Goal: Task Accomplishment & Management: Use online tool/utility

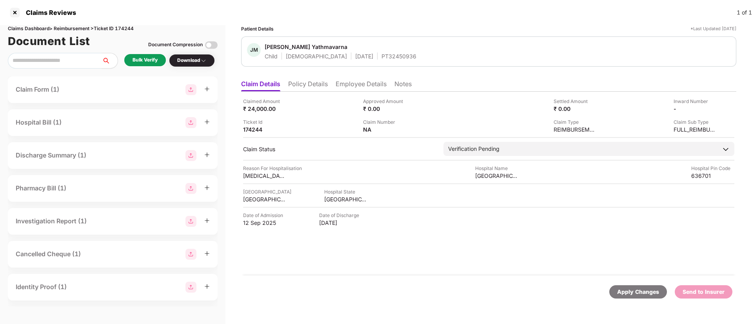
click at [337, 85] on li "Employee Details" at bounding box center [361, 85] width 51 height 11
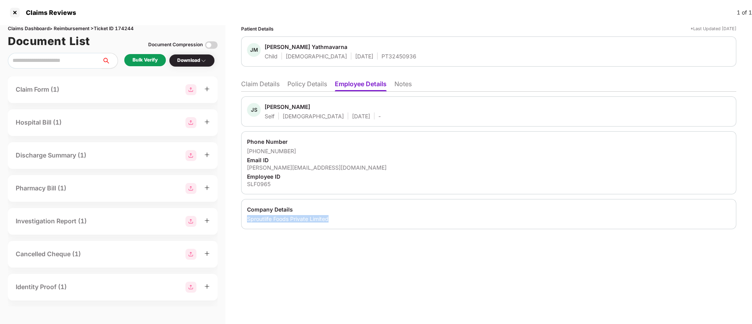
drag, startPoint x: 249, startPoint y: 218, endPoint x: 347, endPoint y: 215, distance: 98.1
click at [347, 215] on div "Sproutlife Foods Private Limited" at bounding box center [489, 218] width 484 height 7
copy div "Sproutlife Foods Private Limited"
click at [259, 185] on div "SLF0965" at bounding box center [489, 183] width 484 height 7
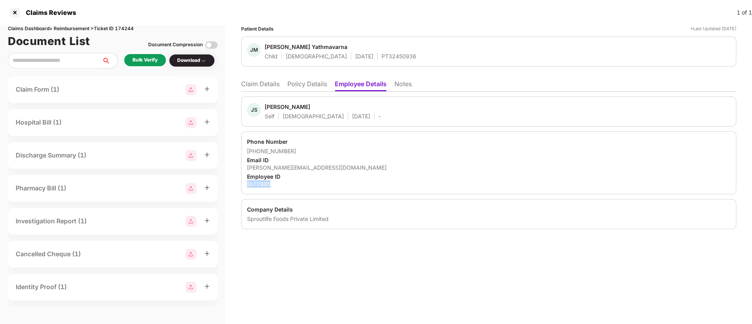
copy div "SLF0965"
click at [271, 88] on li "Claim Details" at bounding box center [260, 85] width 38 height 11
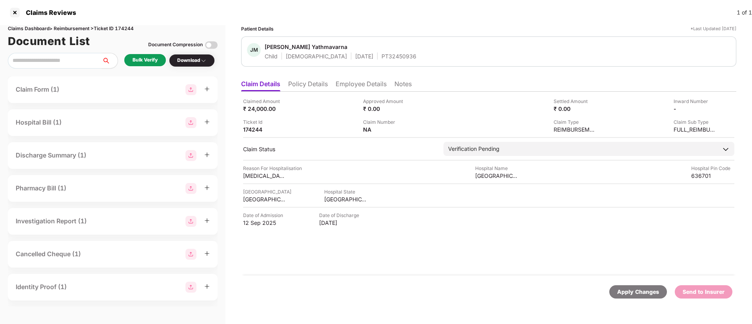
click at [341, 86] on li "Employee Details" at bounding box center [361, 85] width 51 height 11
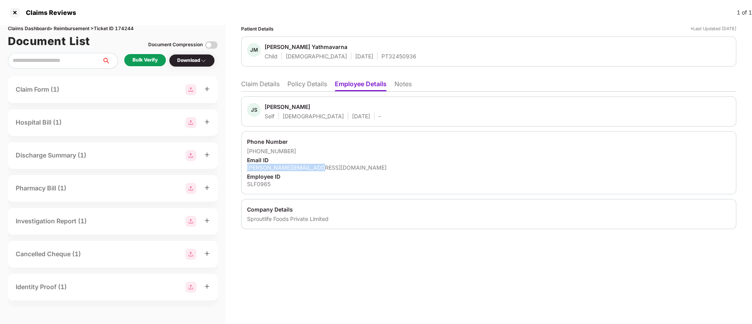
drag, startPoint x: 247, startPoint y: 167, endPoint x: 323, endPoint y: 169, distance: 76.1
click at [323, 169] on div "Phone Number +919092576177 Email ID janardhanan@yogabars.in Employee ID SLF0965" at bounding box center [488, 162] width 495 height 63
copy div "janardhanan@yogabars.in"
click at [271, 86] on li "Claim Details" at bounding box center [260, 85] width 38 height 11
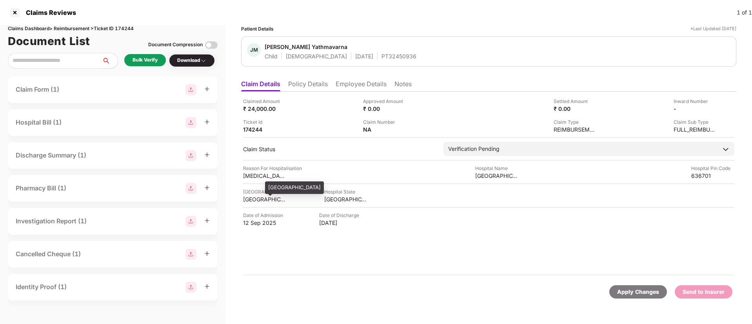
click at [261, 198] on div "DHARMAPURI" at bounding box center [264, 199] width 43 height 7
copy div "DHARMAPURI"
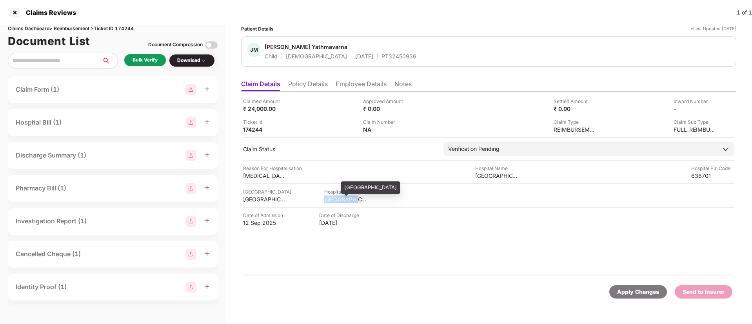
drag, startPoint x: 315, startPoint y: 198, endPoint x: 360, endPoint y: 199, distance: 45.5
click at [360, 199] on div "Hospital City DHARMAPURI Hospital State TAMIL NADU" at bounding box center [488, 195] width 491 height 15
copy div "TAMIL NADU"
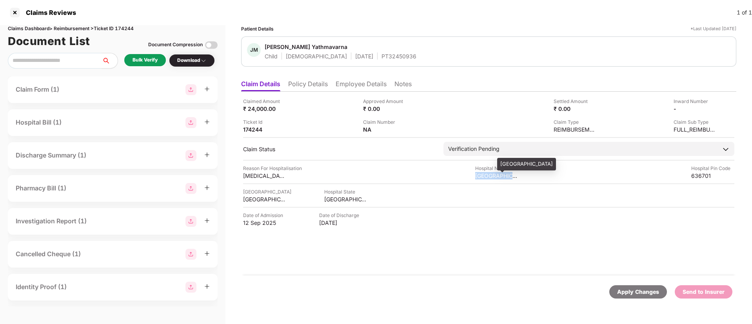
drag, startPoint x: 470, startPoint y: 175, endPoint x: 516, endPoint y: 176, distance: 46.3
click at [516, 176] on div "Reason For Hospitalisation Tongue Tie Surgery Hospital Name AP HOSPITAL Hospita…" at bounding box center [488, 172] width 491 height 15
copy div "AP HOSPITAL"
click at [146, 62] on div "Bulk Verify" at bounding box center [145, 59] width 25 height 7
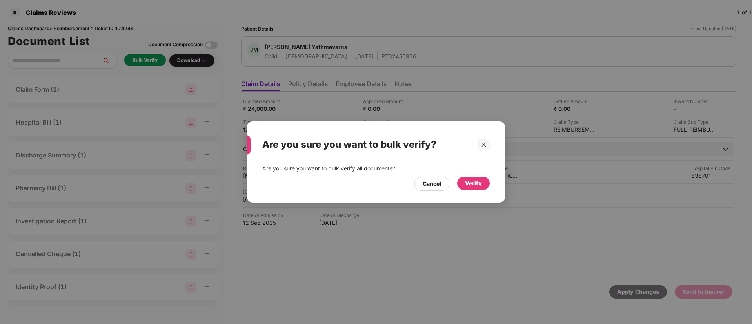
click at [474, 185] on div "Verify" at bounding box center [473, 183] width 17 height 9
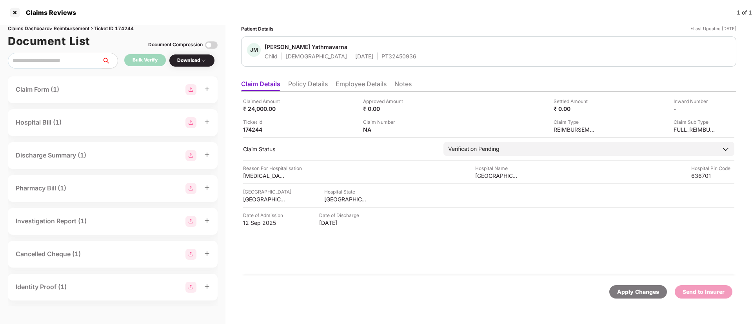
click at [187, 57] on div "Download" at bounding box center [191, 60] width 29 height 7
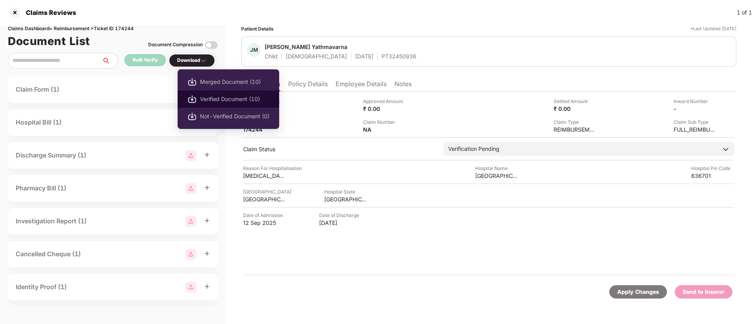
click at [213, 98] on span "Verified Document (10)" at bounding box center [234, 99] width 69 height 9
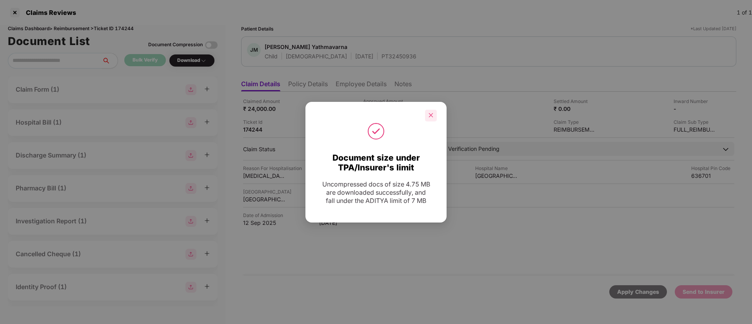
click at [430, 114] on icon "close" at bounding box center [430, 115] width 5 height 5
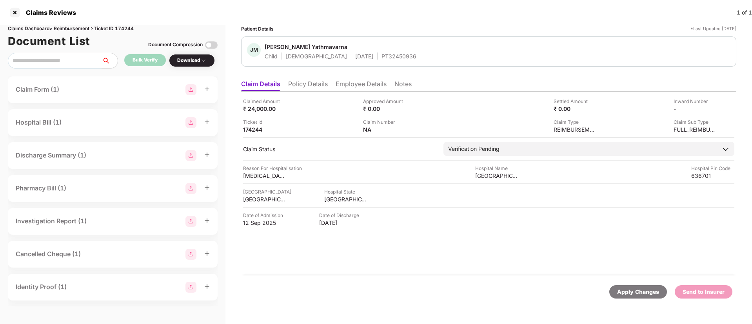
click at [411, 127] on div "Claim Number NA" at bounding box center [420, 125] width 114 height 15
click at [411, 130] on img at bounding box center [411, 129] width 6 height 6
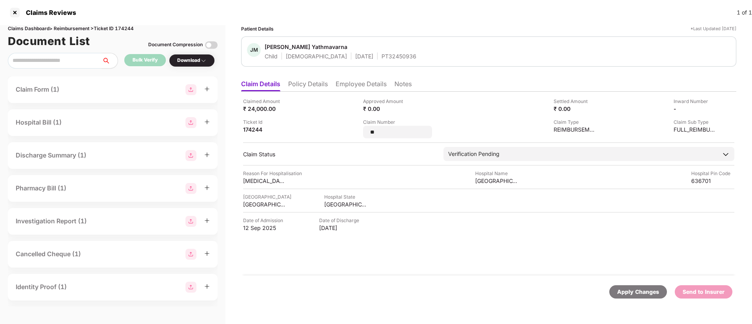
drag, startPoint x: 384, startPoint y: 132, endPoint x: 357, endPoint y: 130, distance: 27.5
click at [357, 130] on div "Claimed Amount ₹ 24,000.00 Approved Amount ₹ 0.00 Settled Amount ₹ 0.00 Inward …" at bounding box center [488, 118] width 491 height 41
type input "**********"
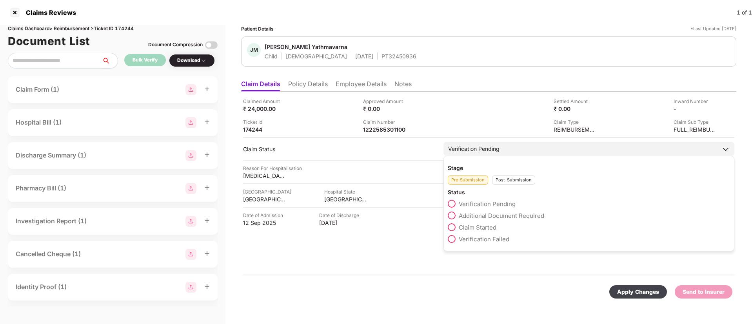
click at [506, 183] on div "Post-Submission" at bounding box center [513, 180] width 43 height 9
click at [454, 216] on span at bounding box center [452, 216] width 8 height 8
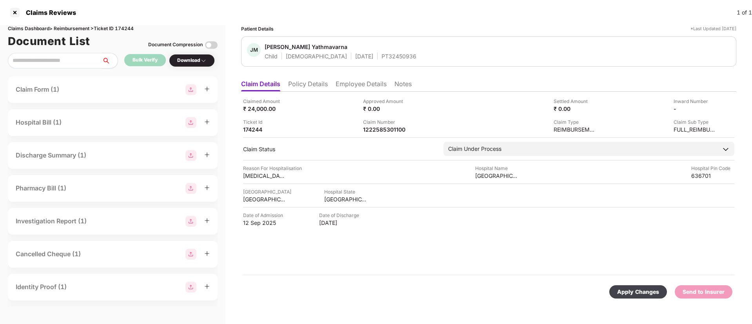
click at [632, 295] on div "Apply Changes" at bounding box center [638, 292] width 42 height 9
click at [345, 84] on li "Employee Details" at bounding box center [361, 85] width 51 height 11
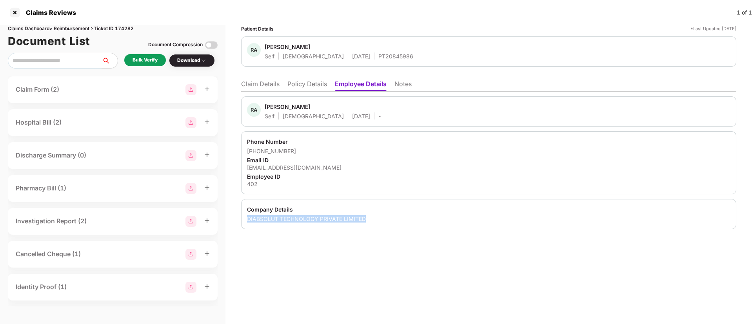
drag, startPoint x: 246, startPoint y: 218, endPoint x: 382, endPoint y: 220, distance: 135.7
click at [382, 220] on div "Company Details DIABSOLUT TECHNOLOGY PRIVATE LIMITED" at bounding box center [488, 214] width 495 height 30
copy div "DIABSOLUT TECHNOLOGY PRIVATE LIMITED"
click at [255, 184] on div "402" at bounding box center [489, 183] width 484 height 7
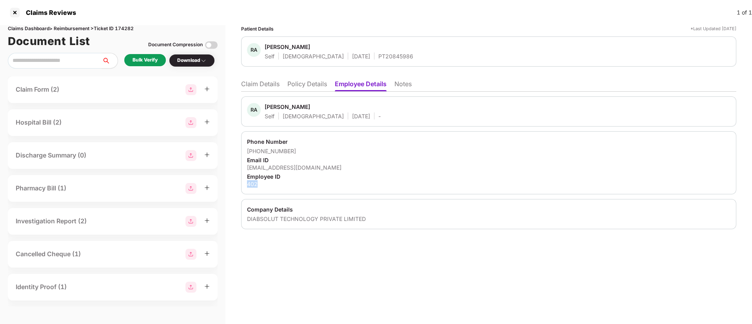
copy div "402"
click at [276, 87] on li "Claim Details" at bounding box center [260, 85] width 38 height 11
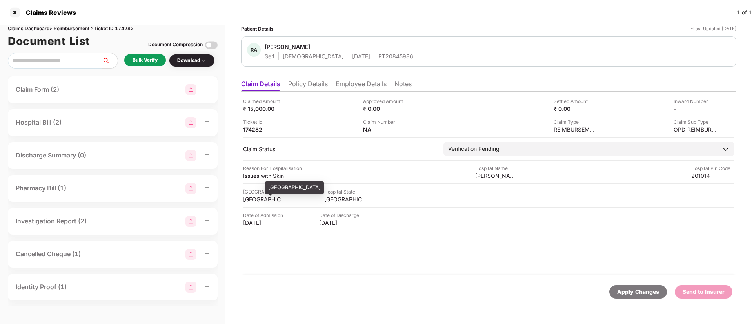
click at [256, 200] on div "GHAZIABAD" at bounding box center [264, 199] width 43 height 7
copy div "GHAZIABAD"
copy div "Dr Geeta Gera Skin"
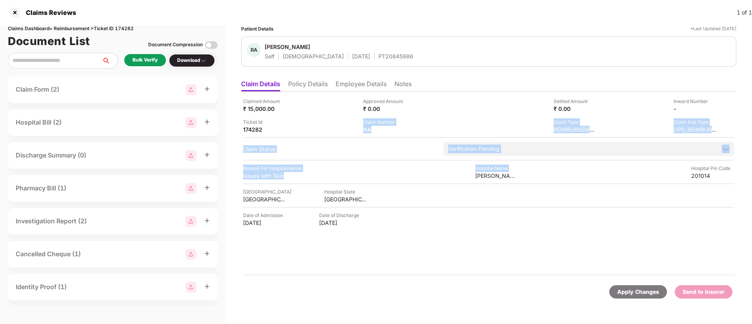
drag, startPoint x: 474, startPoint y: 176, endPoint x: 318, endPoint y: 133, distance: 161.3
click at [318, 133] on div "Claimed Amount ₹ 15,000.00 Approved Amount ₹ 0.00 Settled Amount ₹ 0.00 Inward …" at bounding box center [488, 184] width 495 height 184
click at [420, 175] on div "Reason For Hospitalisation Issues with Skin Hospital Name Dr Geeta Gera Skin La…" at bounding box center [488, 172] width 491 height 15
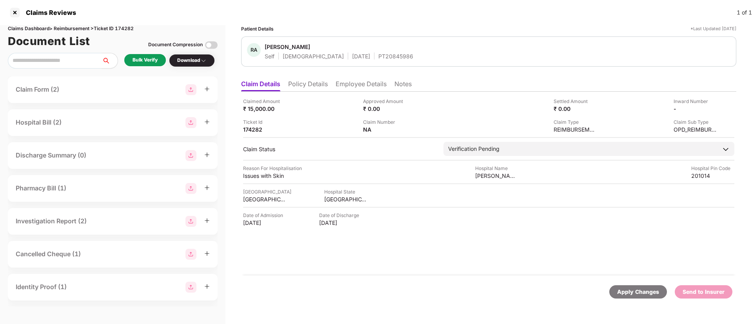
click at [424, 216] on div "Date of Admission 15 Aug 2025 Date of Discharge 15 Aug 2025" at bounding box center [488, 219] width 491 height 15
drag, startPoint x: 477, startPoint y: 177, endPoint x: 526, endPoint y: 179, distance: 49.4
click at [526, 179] on div "Reason For Hospitalisation Issues with Skin Hospital Name Dr Geeta Gera Skin La…" at bounding box center [488, 172] width 491 height 15
drag, startPoint x: 500, startPoint y: 164, endPoint x: 578, endPoint y: 165, distance: 78.0
click at [578, 165] on div "Dr Geeta Gera Skin Laser Clinic" at bounding box center [542, 164] width 90 height 13
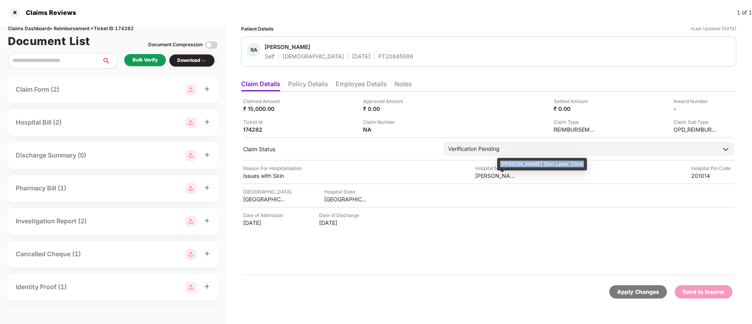
copy div "Dr Geeta Gera Skin Laser Clinic"
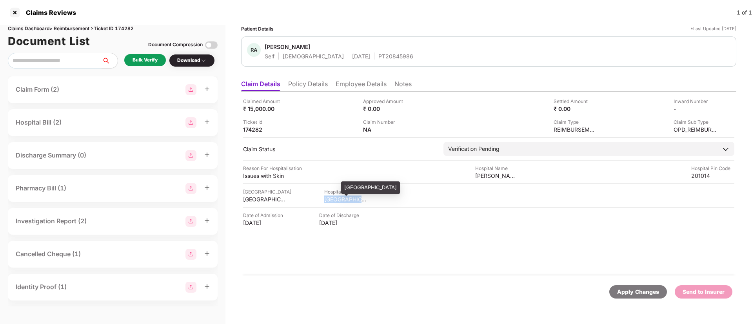
drag, startPoint x: 325, startPoint y: 198, endPoint x: 362, endPoint y: 198, distance: 37.7
click at [362, 198] on div "Hospital City GHAZIABAD Hospital State UTTAR PRADESH" at bounding box center [488, 195] width 491 height 15
copy div "UTTAR PRADES"
click at [141, 63] on div "Bulk Verify" at bounding box center [145, 59] width 25 height 7
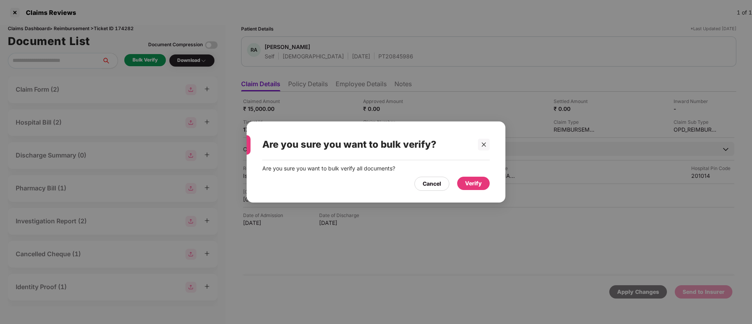
click at [473, 184] on div "Verify" at bounding box center [473, 183] width 17 height 9
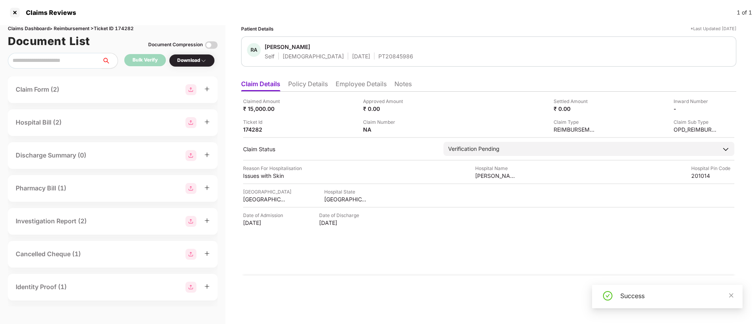
click at [191, 60] on div "Download" at bounding box center [191, 60] width 29 height 7
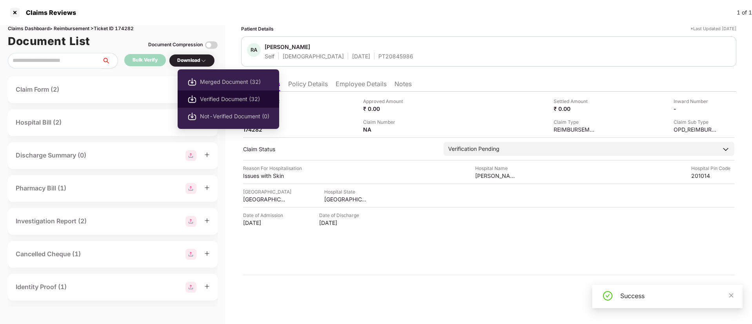
click at [212, 100] on span "Verified Document (32)" at bounding box center [234, 99] width 69 height 9
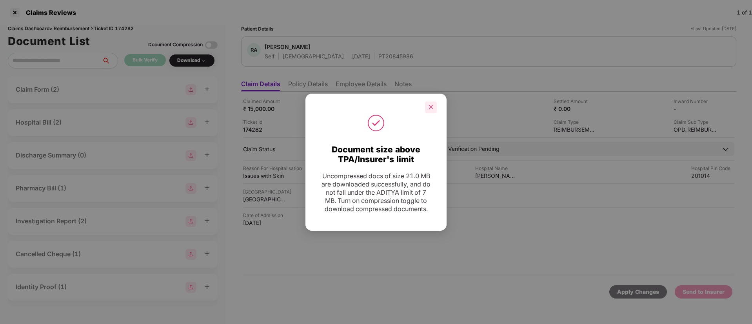
click at [430, 111] on div at bounding box center [431, 108] width 12 height 12
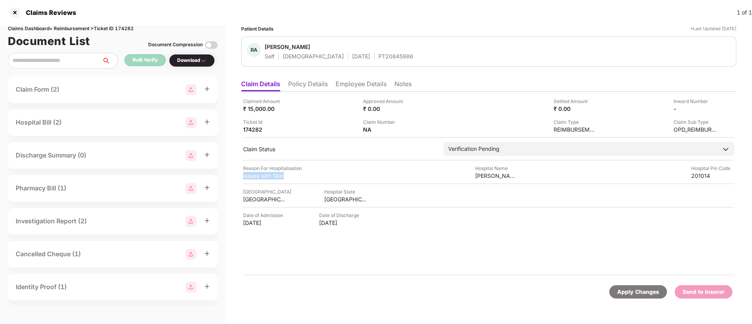
drag, startPoint x: 240, startPoint y: 176, endPoint x: 291, endPoint y: 176, distance: 51.0
click at [291, 176] on div "Patient Details *Last Updated 15 Sep 2025 RA Reyaz Ahmed Self Male 05 June 1990…" at bounding box center [488, 174] width 527 height 299
copy div "Issues with Skin"
click at [409, 128] on img at bounding box center [411, 129] width 6 height 6
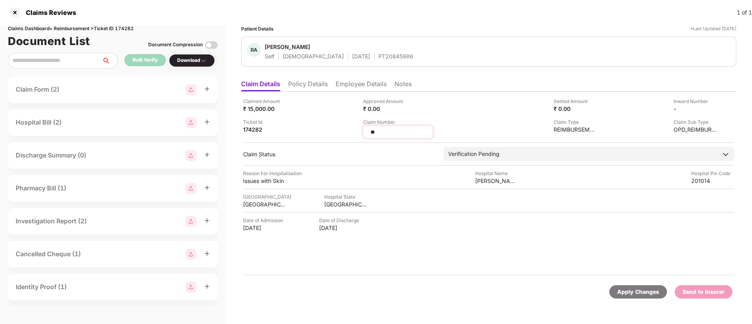
drag, startPoint x: 388, startPoint y: 133, endPoint x: 365, endPoint y: 131, distance: 23.6
click at [365, 131] on div "**" at bounding box center [398, 132] width 70 height 13
type input "**********"
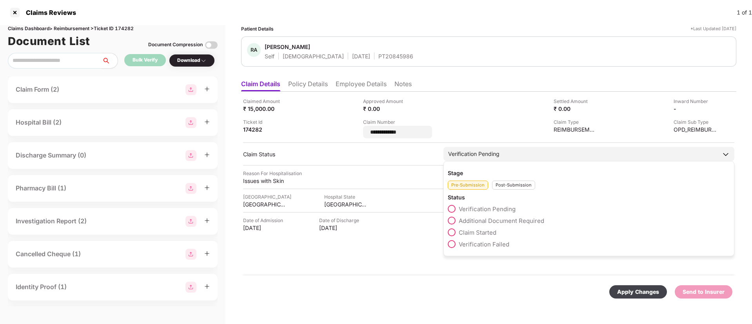
click at [512, 187] on div "Stage Pre-Submission Post-Submission Status Verification Pending Additional Doc…" at bounding box center [589, 208] width 291 height 95
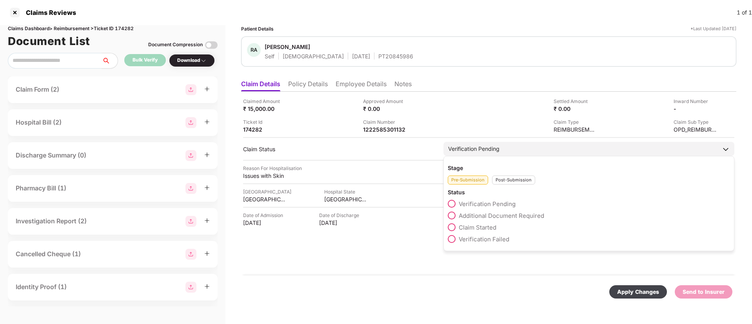
click at [511, 179] on div "Post-Submission" at bounding box center [513, 180] width 43 height 9
click at [453, 212] on span at bounding box center [452, 216] width 8 height 8
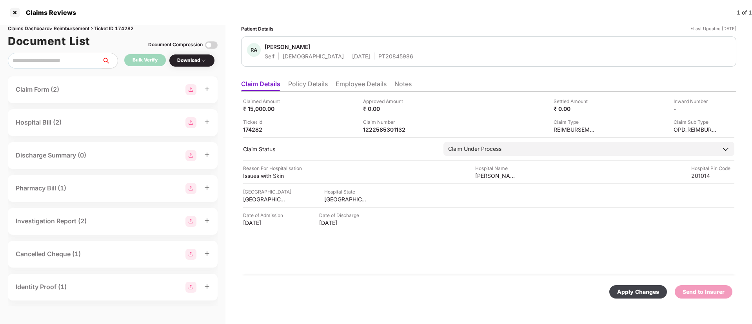
click at [637, 291] on div "Apply Changes" at bounding box center [638, 292] width 42 height 9
click at [353, 84] on li "Employee Details" at bounding box center [361, 85] width 51 height 11
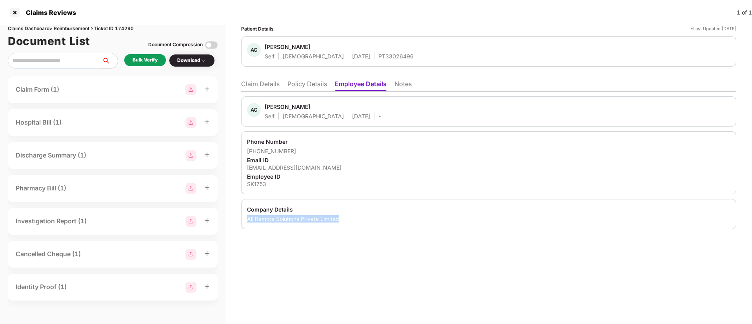
drag, startPoint x: 247, startPoint y: 220, endPoint x: 341, endPoint y: 219, distance: 93.7
click at [341, 219] on div "All Remote Solutions Private Limited" at bounding box center [489, 218] width 484 height 7
copy div "All Remote Solutions Private Limited"
click at [255, 177] on div "Employee ID" at bounding box center [489, 176] width 484 height 7
click at [255, 185] on div "SK1753" at bounding box center [489, 183] width 484 height 7
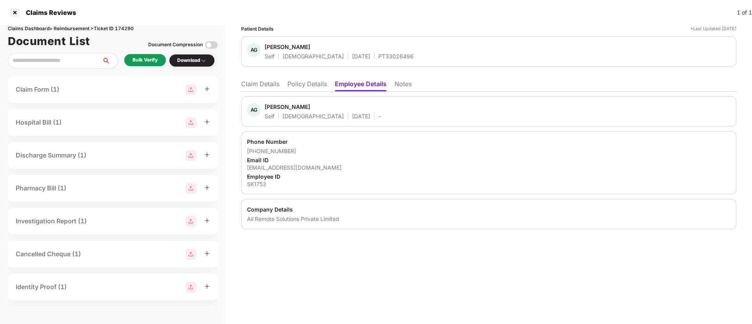
click at [255, 185] on div "SK1753" at bounding box center [489, 183] width 484 height 7
copy div "SK1753"
click at [270, 87] on li "Claim Details" at bounding box center [260, 85] width 38 height 11
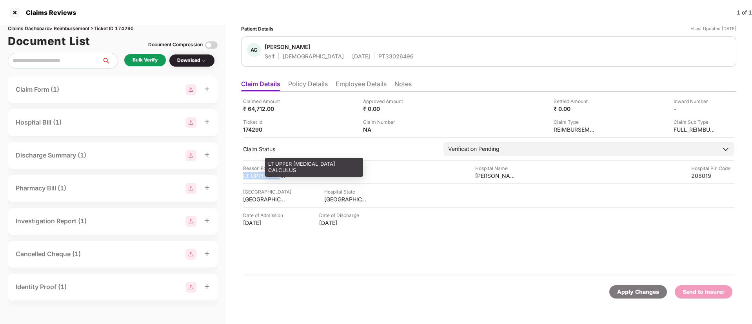
drag, startPoint x: 236, startPoint y: 178, endPoint x: 283, endPoint y: 178, distance: 47.1
click at [283, 178] on div "Patient Details *Last Updated 15 Sep 2025 AG Abhishek Gautam Self Male 29 Mar 1…" at bounding box center [488, 174] width 527 height 299
copy div "LT UPPER URE"
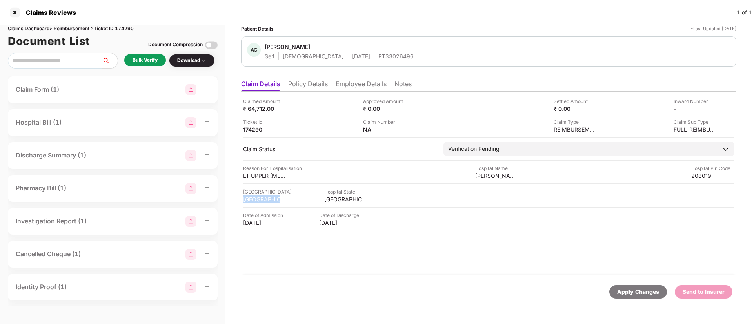
drag, startPoint x: 236, startPoint y: 200, endPoint x: 291, endPoint y: 200, distance: 55.3
click at [291, 200] on div "Patient Details *Last Updated 15 Sep 2025 AG Abhishek Gautam Self Male 29 Mar 1…" at bounding box center [488, 174] width 527 height 299
copy div "KANPUR NAGAR"
drag, startPoint x: 320, startPoint y: 199, endPoint x: 364, endPoint y: 197, distance: 44.4
click at [364, 197] on div "Hospital City KANPUR NAGAR Hospital State UTTAR PRADESH" at bounding box center [488, 195] width 491 height 15
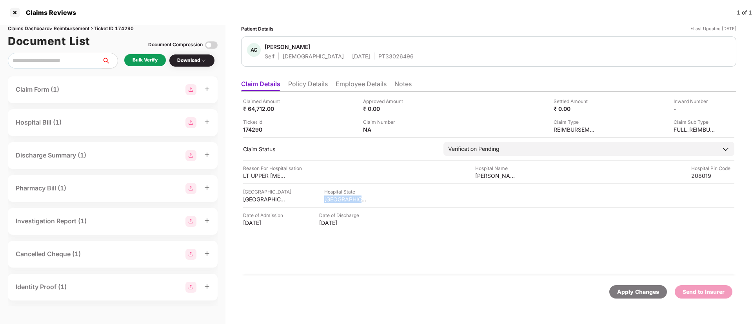
copy div "UTTAR PRADESH"
click at [137, 60] on div "Bulk Verify" at bounding box center [145, 59] width 25 height 7
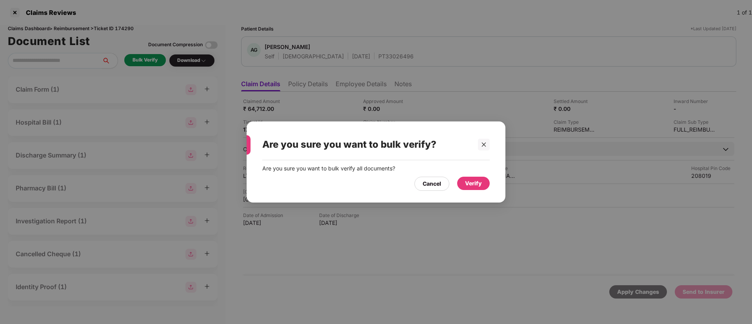
click at [466, 184] on div "Verify" at bounding box center [473, 183] width 17 height 9
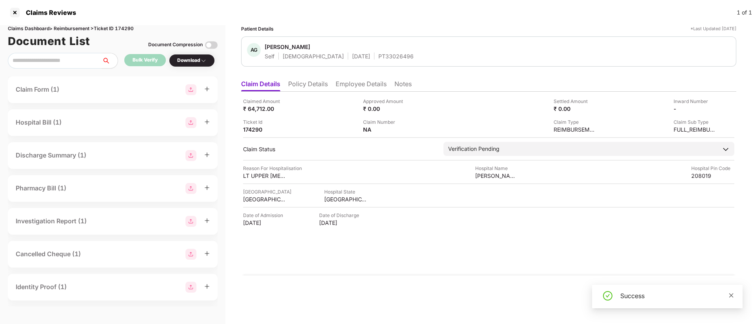
click at [732, 297] on icon "close" at bounding box center [731, 295] width 5 height 5
click at [193, 63] on div "Download" at bounding box center [191, 60] width 29 height 7
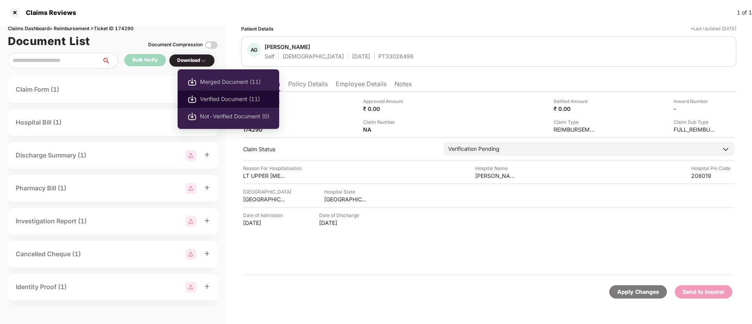
click at [210, 98] on span "Verified Document (11)" at bounding box center [234, 99] width 69 height 9
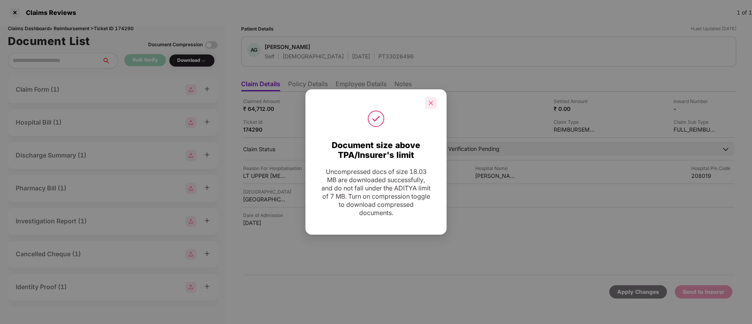
click at [433, 104] on icon "close" at bounding box center [430, 102] width 5 height 5
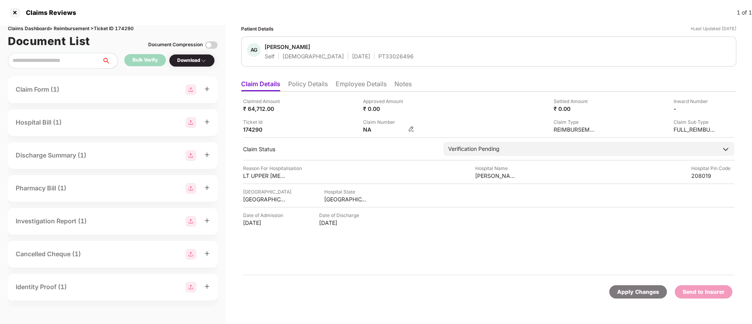
click at [411, 129] on img at bounding box center [411, 129] width 6 height 6
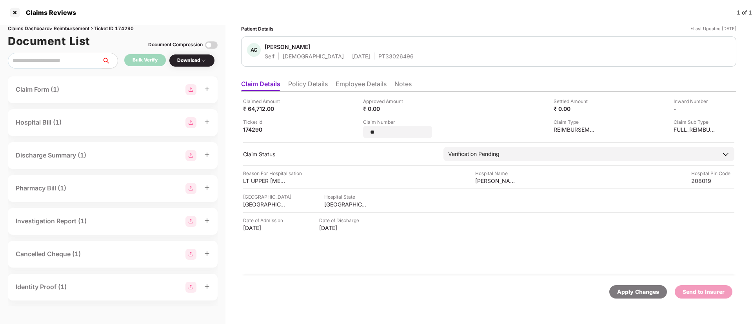
drag, startPoint x: 390, startPoint y: 131, endPoint x: 353, endPoint y: 132, distance: 36.9
click at [353, 132] on div "Claimed Amount ₹ 64,712.00 Approved Amount ₹ 0.00 Settled Amount ₹ 0.00 Inward …" at bounding box center [488, 118] width 491 height 41
type input "**********"
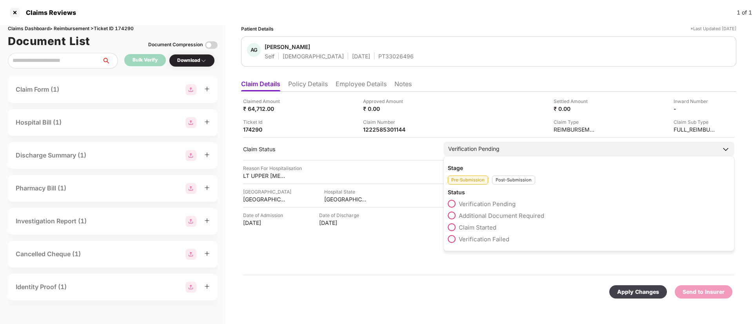
click at [511, 179] on div "Pre-Submission Post-Submission" at bounding box center [589, 178] width 282 height 13
drag, startPoint x: 510, startPoint y: 182, endPoint x: 506, endPoint y: 180, distance: 5.0
click at [506, 180] on div "Post-Submission" at bounding box center [513, 180] width 43 height 9
click at [450, 216] on span at bounding box center [452, 216] width 8 height 8
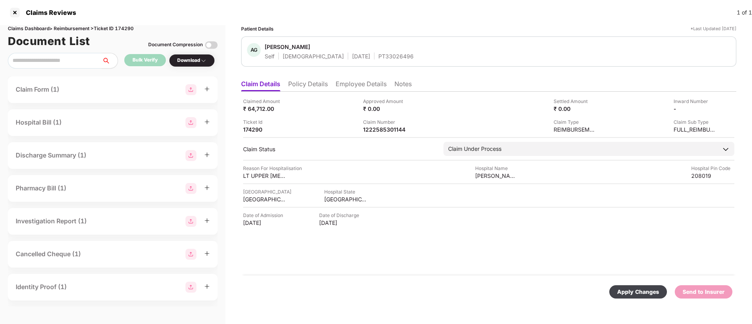
click at [641, 289] on div "Apply Changes" at bounding box center [638, 292] width 42 height 9
click at [345, 81] on li "Employee Details" at bounding box center [361, 85] width 51 height 11
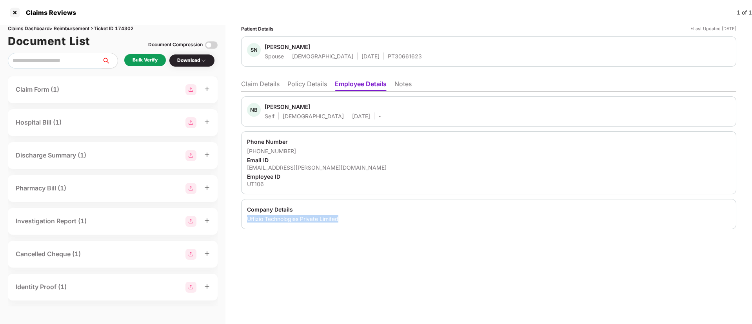
drag, startPoint x: 247, startPoint y: 217, endPoint x: 347, endPoint y: 222, distance: 99.3
click at [347, 222] on div "Company Details Uffizio Technologies Private Limited" at bounding box center [488, 214] width 495 height 30
copy div "Uffizio Technologies Private Limited"
click at [253, 185] on div "UT106" at bounding box center [489, 183] width 484 height 7
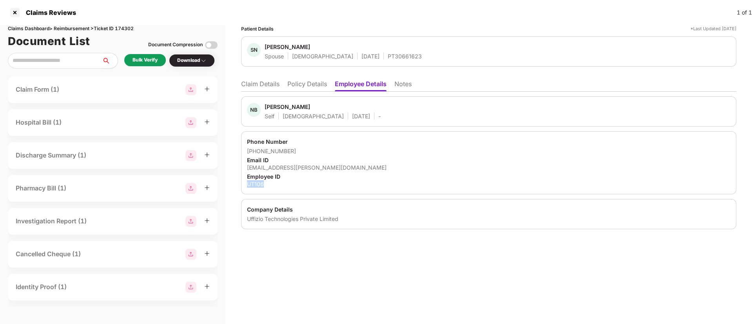
click at [253, 185] on div "UT106" at bounding box center [489, 183] width 484 height 7
copy div "UT106"
click at [258, 87] on li "Claim Details" at bounding box center [260, 85] width 38 height 11
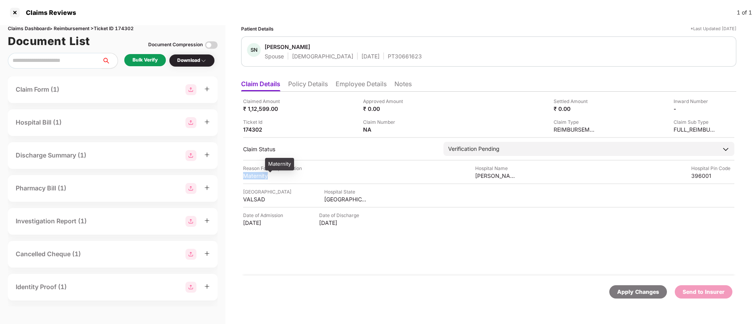
click at [275, 176] on div "Patient Details *Last Updated [DATE] SN [PERSON_NAME] Spouse [DEMOGRAPHIC_DATA]…" at bounding box center [488, 174] width 527 height 299
copy div "Maternity"
click at [350, 88] on li "Employee Details" at bounding box center [361, 85] width 51 height 11
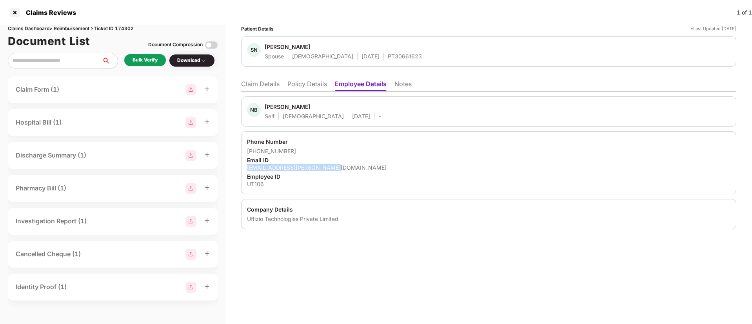
drag, startPoint x: 247, startPoint y: 168, endPoint x: 338, endPoint y: 169, distance: 90.2
click at [338, 169] on div "Phone Number [PHONE_NUMBER] Email ID [EMAIL_ADDRESS][PERSON_NAME][DOMAIN_NAME] …" at bounding box center [488, 162] width 495 height 63
copy div "[EMAIL_ADDRESS][PERSON_NAME][DOMAIN_NAME]"
click at [272, 87] on li "Claim Details" at bounding box center [260, 85] width 38 height 11
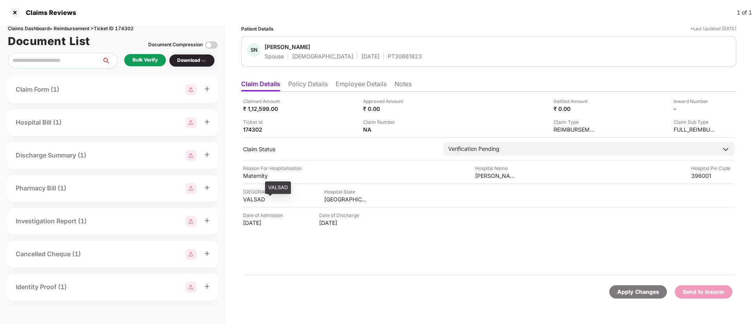
click at [251, 196] on div "VALSAD" at bounding box center [264, 199] width 43 height 7
copy div "VALSAD"
click at [334, 199] on div "GUJARAT" at bounding box center [345, 199] width 43 height 7
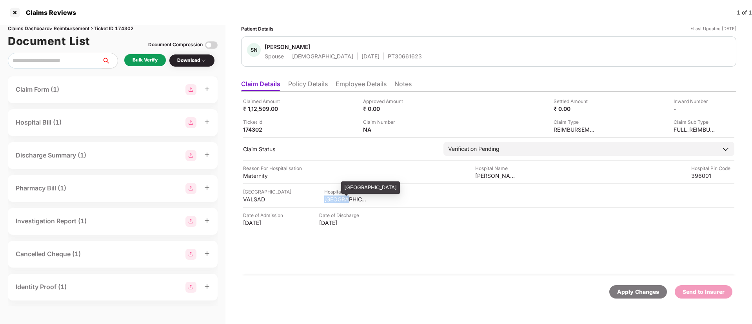
copy div "GUJARAT"
drag, startPoint x: 475, startPoint y: 175, endPoint x: 529, endPoint y: 175, distance: 54.5
click at [529, 175] on div "Reason For Hospitalisation Maternity Hospital Name Vardhman hospital Hospital P…" at bounding box center [488, 172] width 491 height 15
copy div "Vardhman hospital"
click at [144, 62] on div "Bulk Verify" at bounding box center [145, 59] width 25 height 7
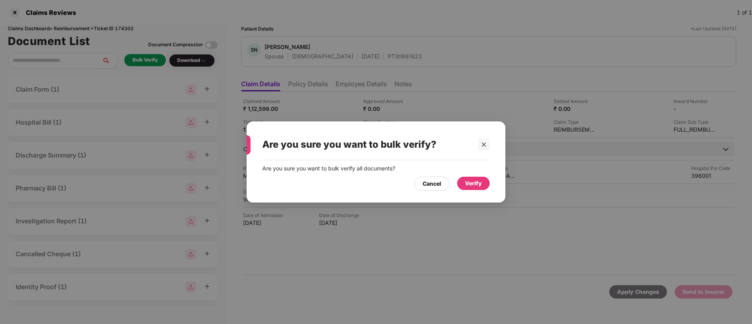
click at [476, 180] on div "Verify" at bounding box center [473, 183] width 17 height 9
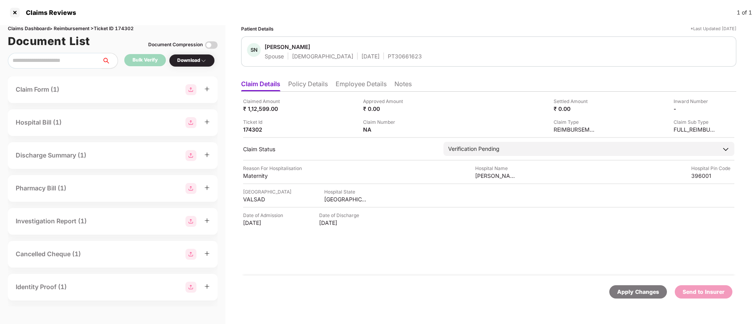
click at [201, 64] on div "Download" at bounding box center [191, 60] width 29 height 7
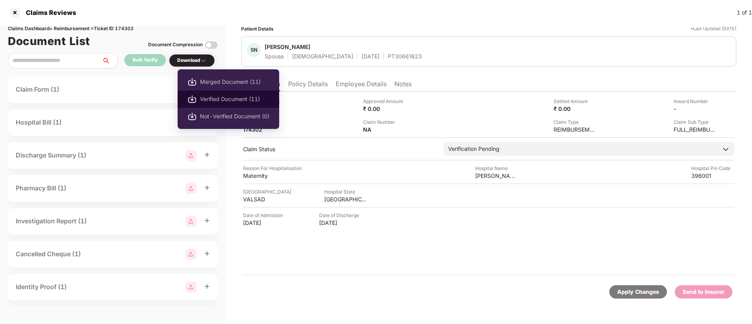
click at [212, 100] on span "Verified Document (11)" at bounding box center [234, 99] width 69 height 9
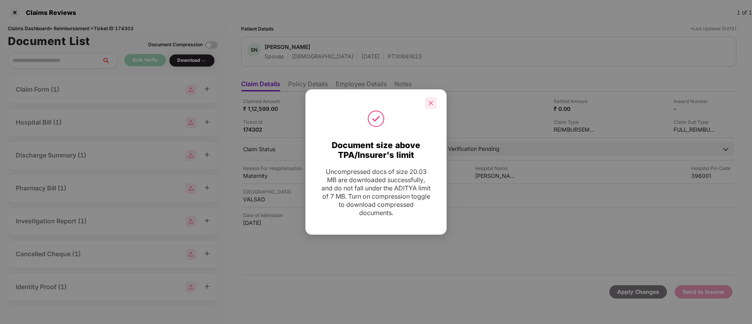
click at [433, 102] on icon "close" at bounding box center [430, 102] width 5 height 5
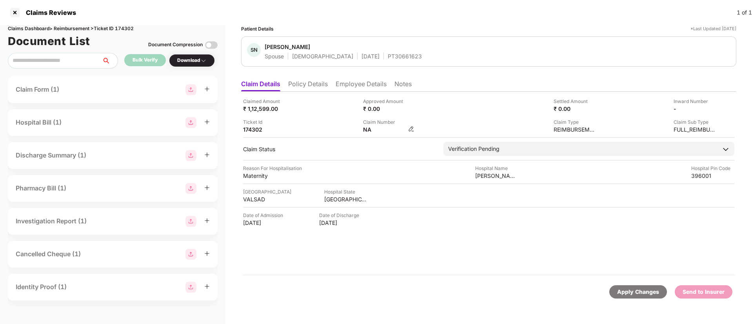
click at [411, 128] on img at bounding box center [411, 129] width 6 height 6
drag, startPoint x: 396, startPoint y: 128, endPoint x: 376, endPoint y: 131, distance: 19.4
click at [409, 127] on img at bounding box center [411, 129] width 6 height 6
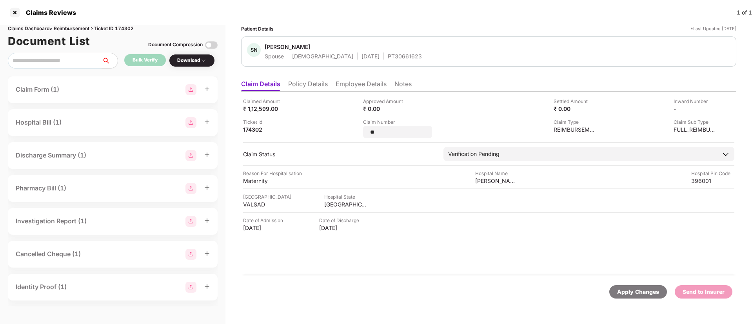
drag, startPoint x: 393, startPoint y: 130, endPoint x: 359, endPoint y: 129, distance: 34.1
click at [359, 129] on div "Claimed Amount ₹ 1,12,599.00 Approved Amount ₹ 0.00 Settled Amount ₹ 0.00 Inwar…" at bounding box center [488, 118] width 491 height 41
type input "**********"
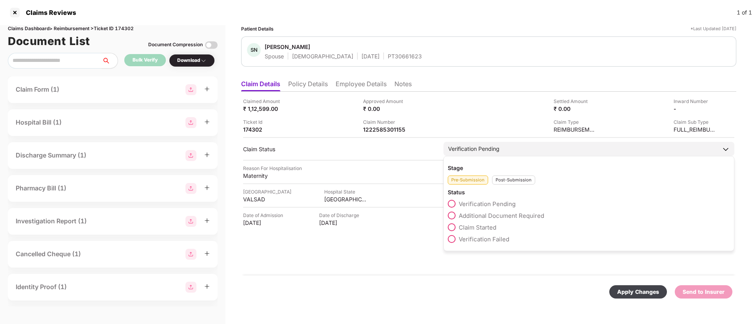
click at [511, 186] on div "Stage Pre-Submission Post-Submission Status Verification Pending Additional Doc…" at bounding box center [589, 203] width 291 height 95
click at [515, 178] on div "Post-Submission" at bounding box center [513, 180] width 43 height 9
click at [452, 213] on span at bounding box center [452, 216] width 8 height 8
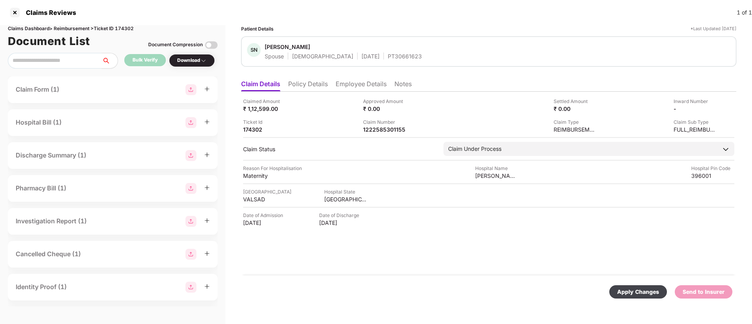
click at [649, 295] on div "Apply Changes" at bounding box center [638, 292] width 42 height 9
click at [729, 286] on icon "close" at bounding box center [731, 286] width 5 height 5
click at [142, 64] on div "Bulk Verify" at bounding box center [145, 60] width 42 height 12
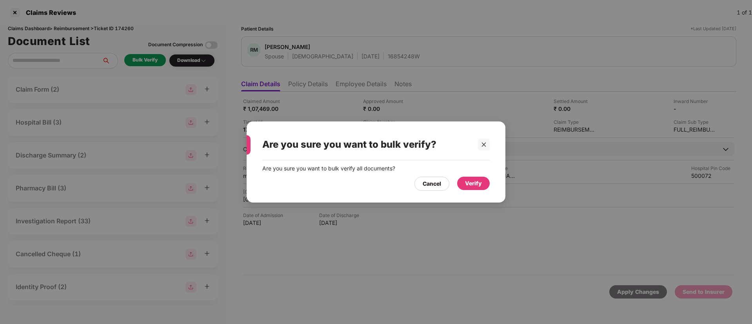
click at [472, 188] on div "Verify" at bounding box center [473, 183] width 33 height 13
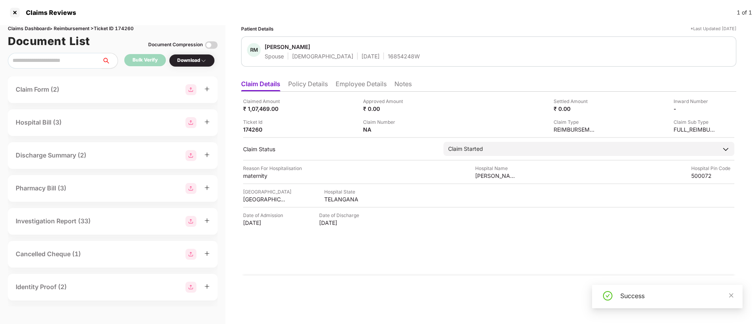
click at [202, 62] on img at bounding box center [203, 61] width 6 height 6
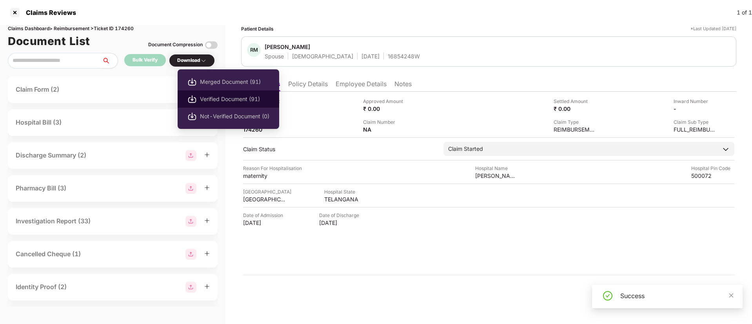
click at [213, 101] on span "Verified Document (91)" at bounding box center [234, 99] width 69 height 9
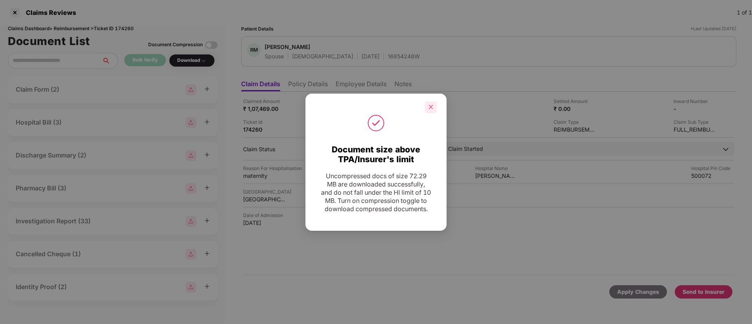
click at [431, 105] on icon "close" at bounding box center [430, 106] width 5 height 5
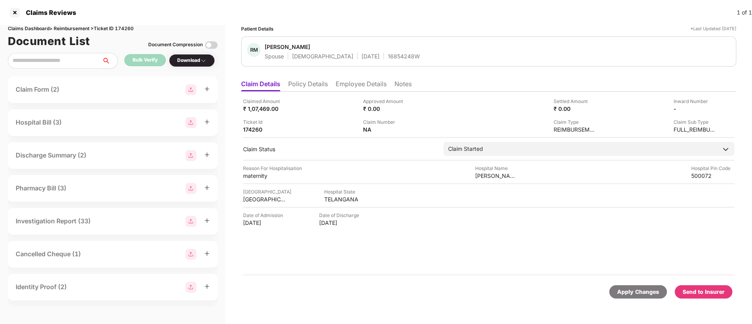
click at [700, 293] on div "Send to Insurer" at bounding box center [704, 292] width 42 height 9
click at [305, 84] on li "Policy Details" at bounding box center [308, 85] width 40 height 11
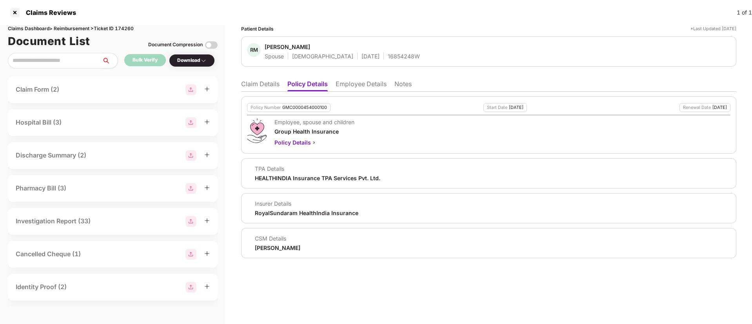
click at [352, 86] on li "Employee Details" at bounding box center [361, 85] width 51 height 11
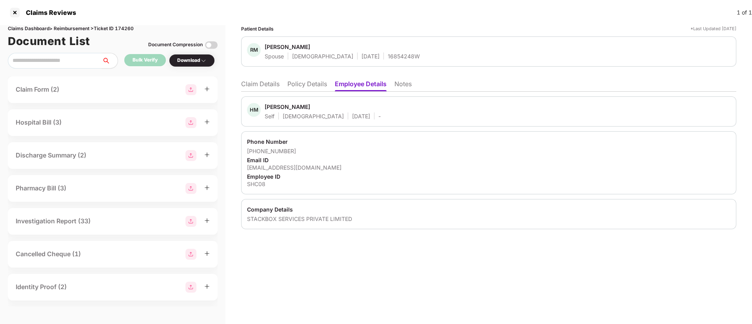
click at [247, 86] on li "Claim Details" at bounding box center [260, 85] width 38 height 11
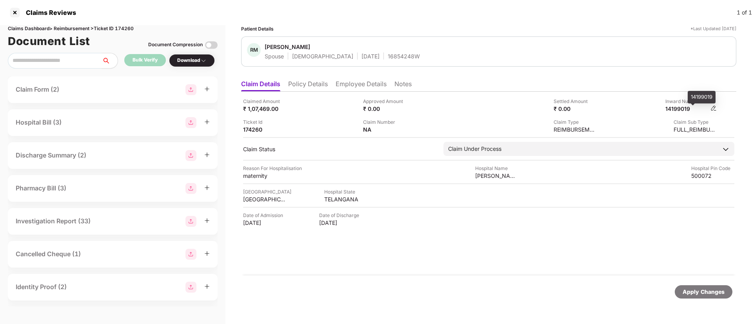
click at [678, 109] on div "14199019" at bounding box center [687, 108] width 43 height 7
copy div "14199019"
click at [338, 83] on li "Employee Details" at bounding box center [361, 85] width 51 height 11
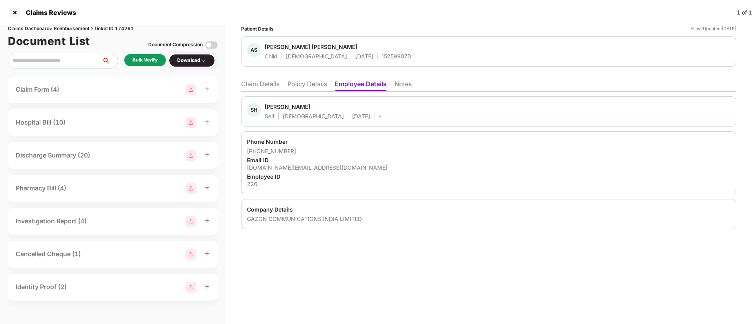
click at [147, 56] on div "Bulk Verify" at bounding box center [145, 59] width 25 height 7
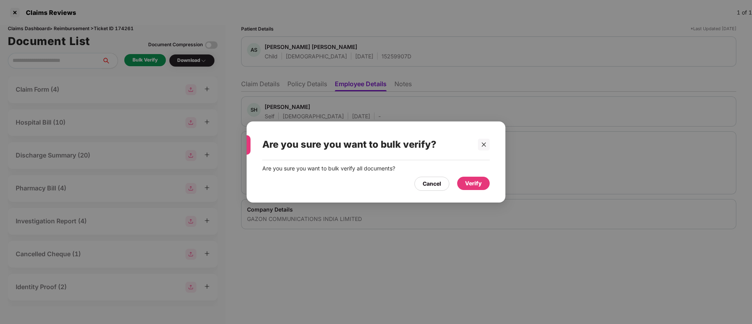
click at [471, 187] on div "Verify" at bounding box center [473, 183] width 17 height 9
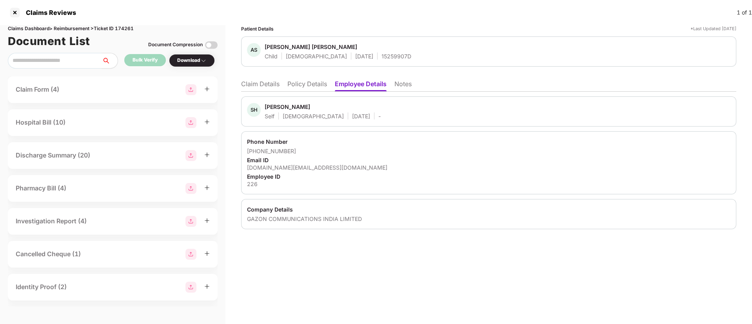
click at [262, 80] on li "Claim Details" at bounding box center [260, 85] width 38 height 11
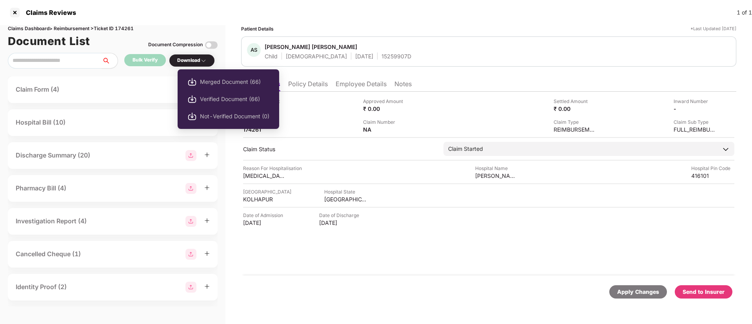
click at [193, 59] on div "Download" at bounding box center [191, 60] width 29 height 7
click at [204, 96] on span "Verified Document (66)" at bounding box center [234, 99] width 69 height 9
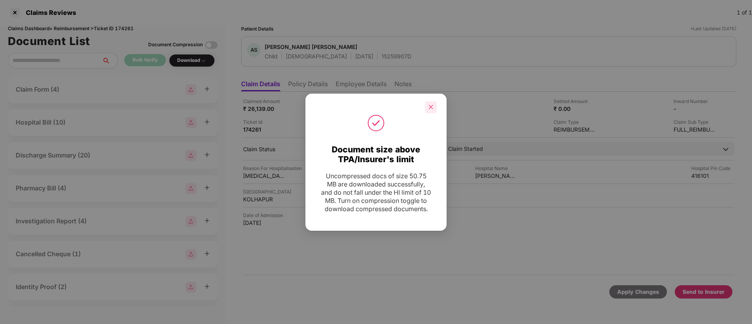
click at [433, 104] on icon "close" at bounding box center [430, 106] width 5 height 5
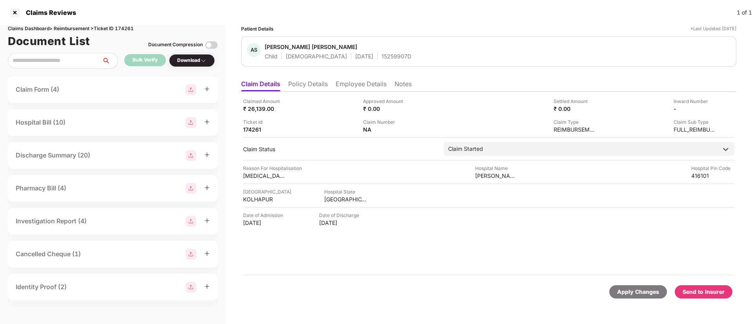
click at [720, 295] on div "Send to Insurer" at bounding box center [704, 292] width 42 height 9
click at [299, 81] on li "Policy Details" at bounding box center [308, 85] width 40 height 11
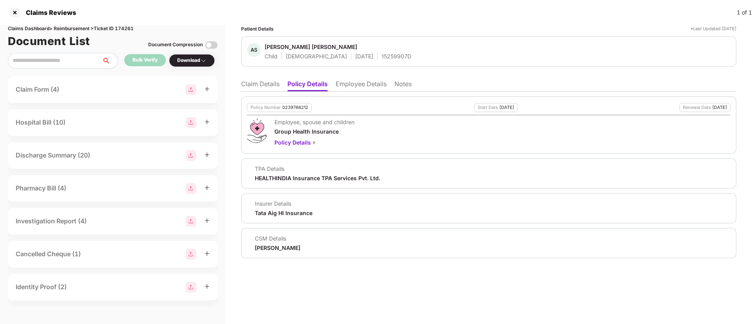
click at [261, 85] on li "Claim Details" at bounding box center [260, 85] width 38 height 11
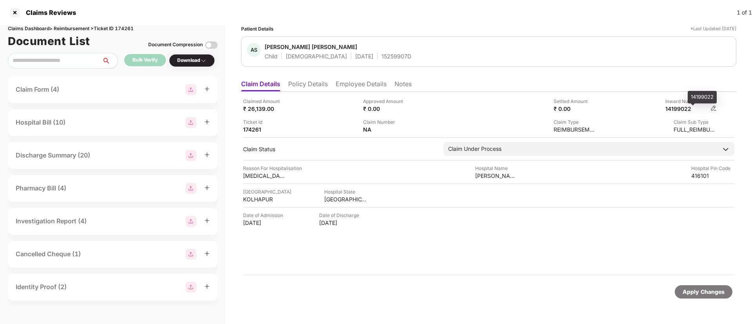
click at [682, 109] on div "14199022" at bounding box center [687, 108] width 43 height 7
copy div "14199022"
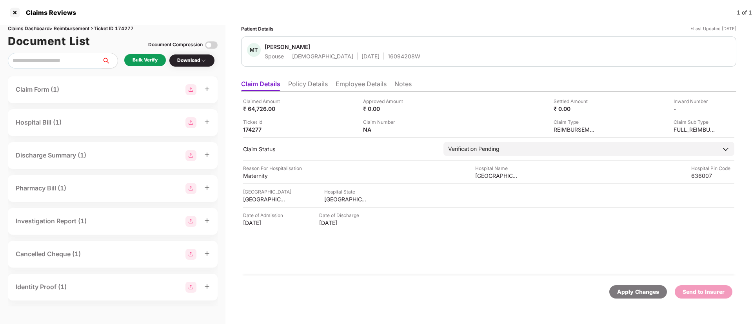
click at [146, 60] on div "Bulk Verify" at bounding box center [145, 59] width 25 height 7
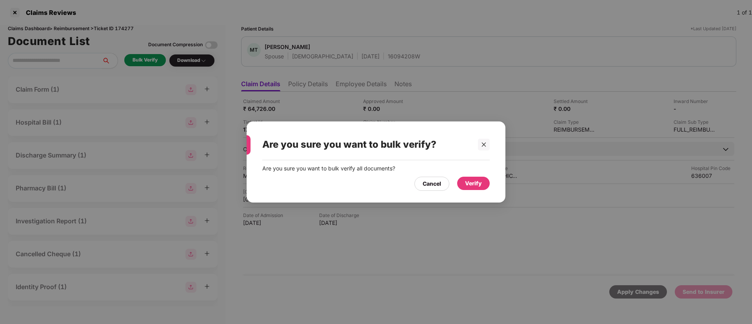
click at [469, 177] on div "Verify" at bounding box center [473, 183] width 33 height 13
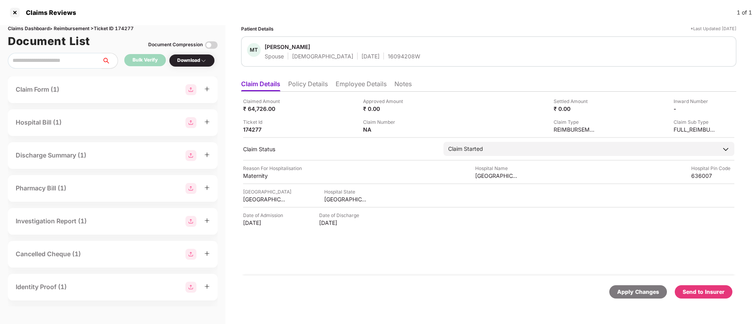
click at [193, 60] on div "Download" at bounding box center [191, 60] width 29 height 7
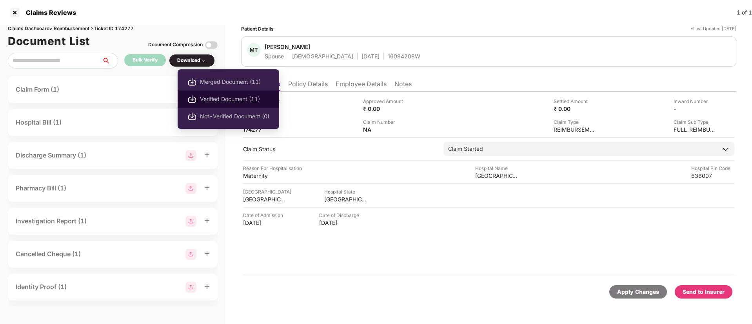
click at [201, 98] on span "Verified Document (11)" at bounding box center [234, 99] width 69 height 9
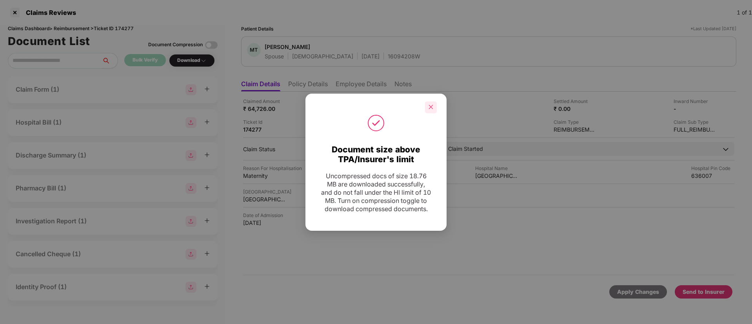
click at [429, 104] on icon "close" at bounding box center [430, 106] width 5 height 5
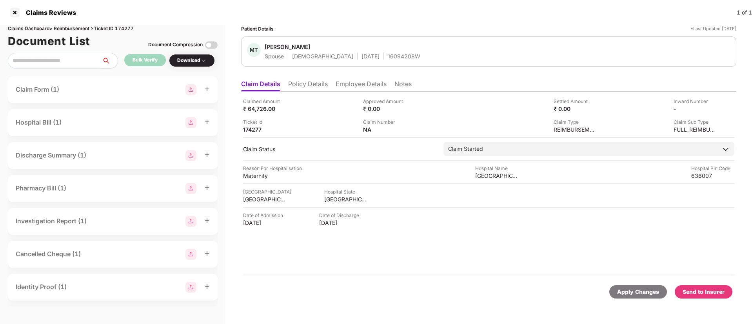
click at [692, 288] on div "Send to Insurer" at bounding box center [704, 292] width 42 height 9
click at [301, 85] on li "Policy Details" at bounding box center [308, 85] width 40 height 11
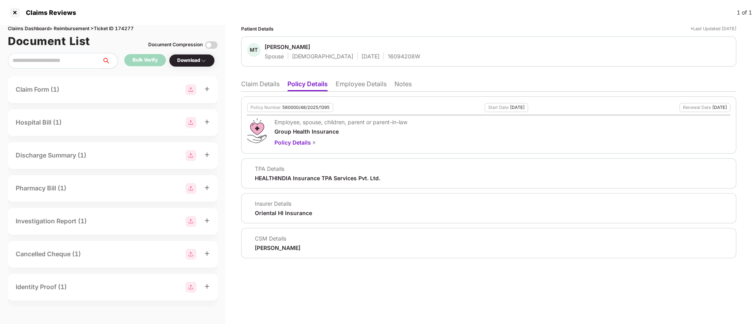
click at [356, 87] on li "Employee Details" at bounding box center [361, 85] width 51 height 11
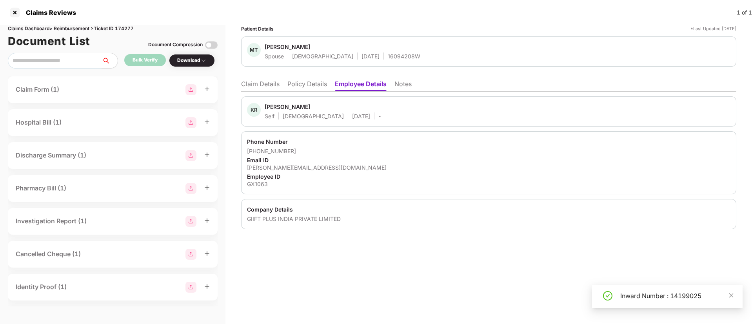
click at [314, 85] on li "Policy Details" at bounding box center [307, 85] width 40 height 11
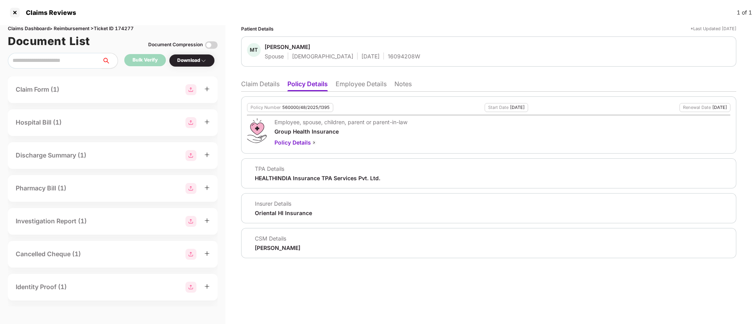
click at [264, 85] on li "Claim Details" at bounding box center [260, 85] width 38 height 11
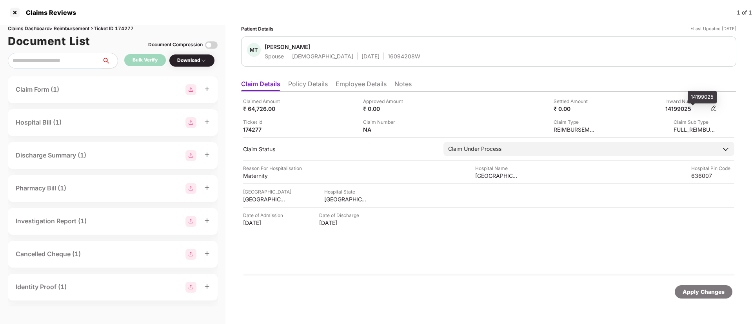
click at [684, 107] on div "14199025" at bounding box center [687, 108] width 43 height 7
click at [684, 106] on div "14199025" at bounding box center [687, 108] width 43 height 7
copy div "14199025"
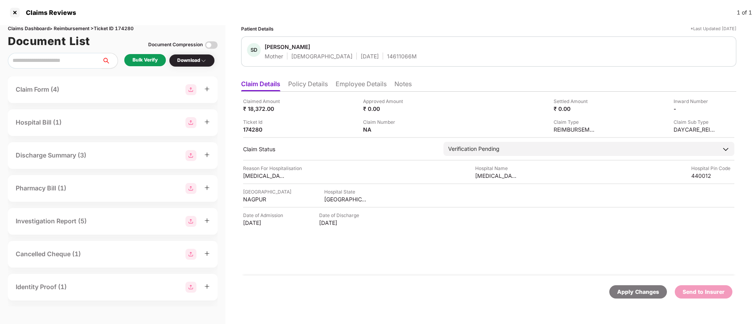
click at [146, 64] on div "Bulk Verify" at bounding box center [145, 60] width 42 height 12
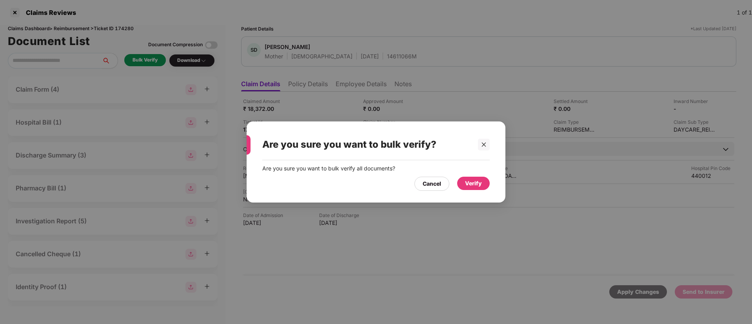
click at [476, 180] on div "Verify" at bounding box center [473, 183] width 17 height 9
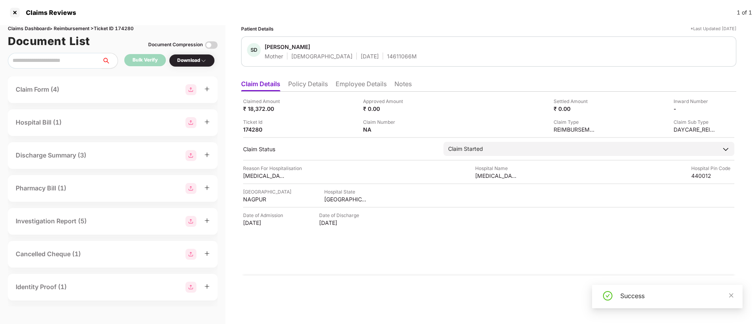
click at [189, 58] on div "Download" at bounding box center [191, 60] width 29 height 7
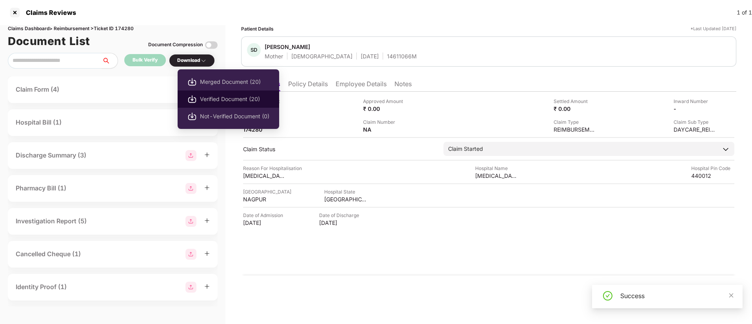
click at [208, 95] on span "Verified Document (20)" at bounding box center [234, 99] width 69 height 9
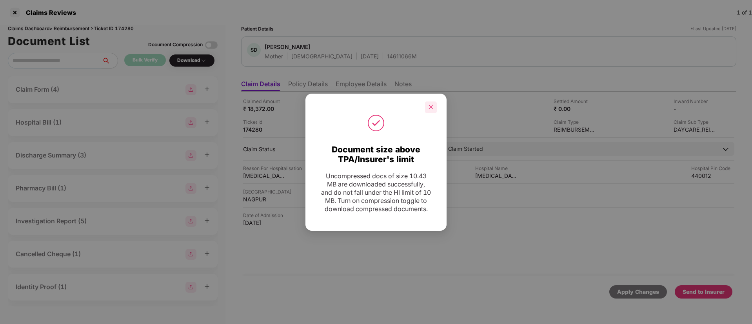
click at [427, 104] on div at bounding box center [431, 108] width 12 height 12
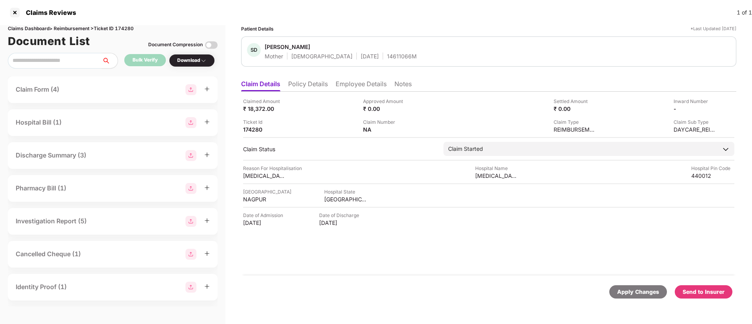
click at [696, 294] on div "Send to Insurer" at bounding box center [704, 292] width 42 height 9
click at [300, 84] on li "Policy Details" at bounding box center [308, 85] width 40 height 11
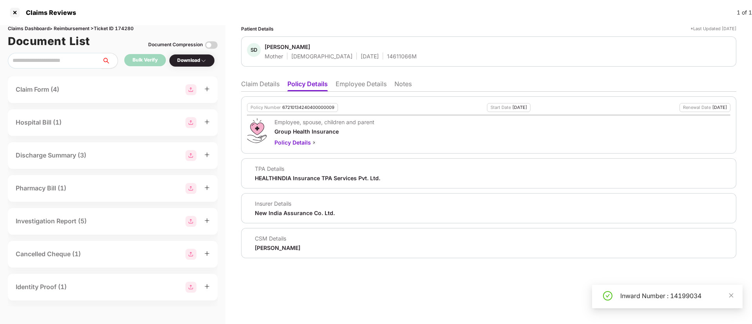
click at [347, 84] on li "Employee Details" at bounding box center [361, 85] width 51 height 11
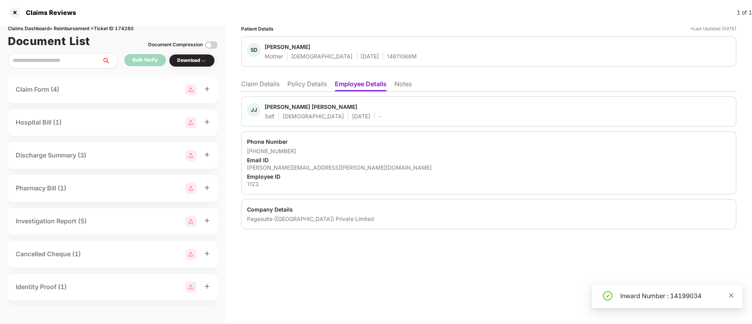
click at [729, 295] on icon "close" at bounding box center [731, 295] width 5 height 5
click at [264, 87] on li "Claim Details" at bounding box center [260, 85] width 38 height 11
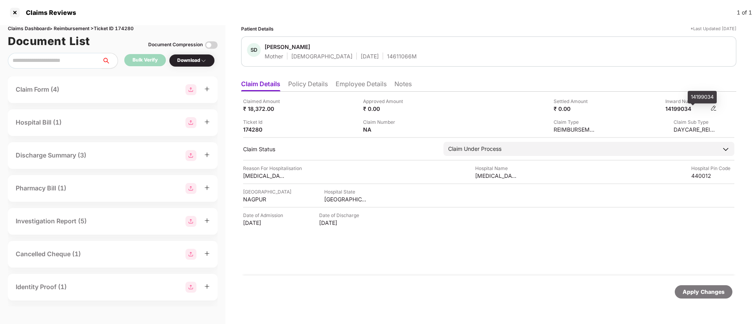
click at [681, 108] on div "14199034" at bounding box center [687, 108] width 43 height 7
copy div "14199034"
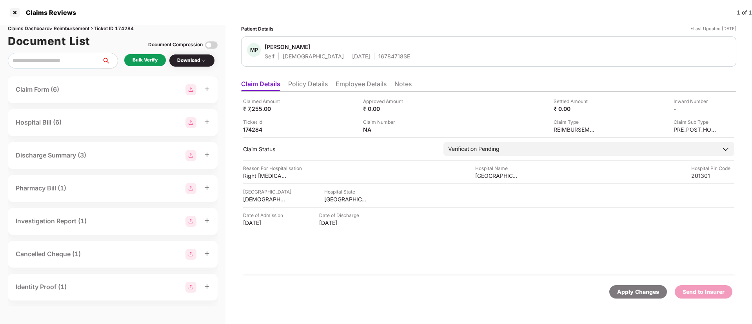
click at [149, 58] on div "Bulk Verify" at bounding box center [145, 59] width 25 height 7
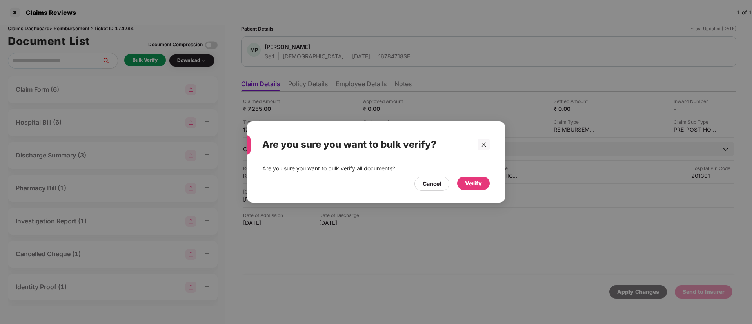
click at [473, 183] on div "Verify" at bounding box center [473, 183] width 17 height 9
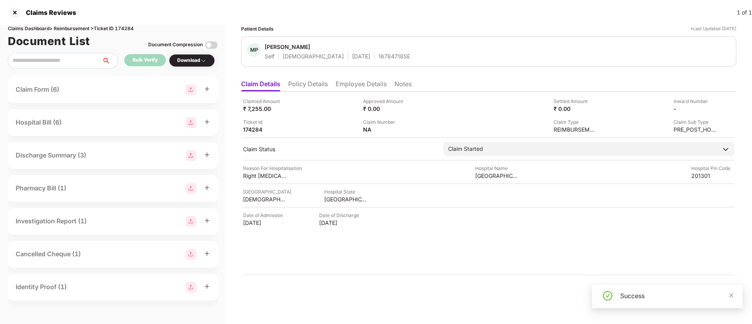
click at [192, 54] on div "Download" at bounding box center [192, 60] width 46 height 13
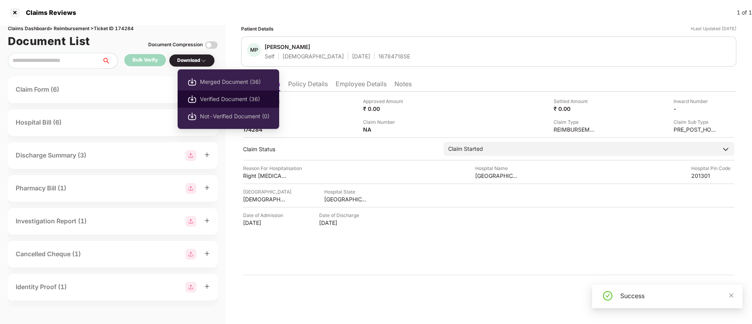
click at [210, 96] on span "Verified Document (36)" at bounding box center [234, 99] width 69 height 9
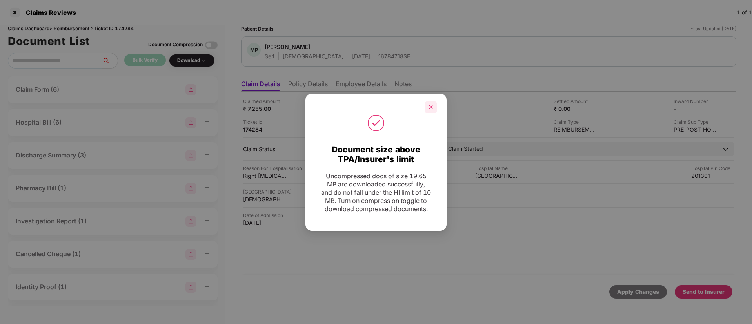
click at [427, 102] on div at bounding box center [431, 108] width 12 height 12
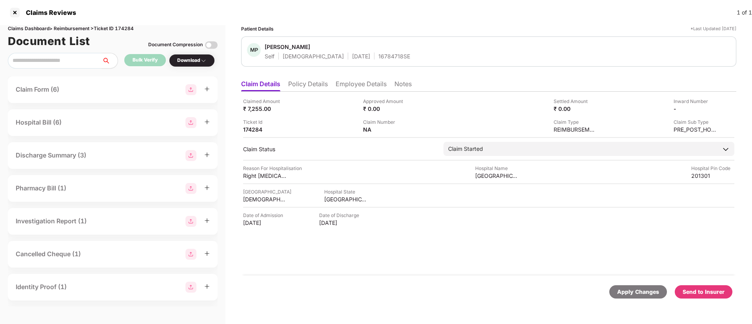
click at [699, 290] on div "Send to Insurer" at bounding box center [704, 292] width 42 height 9
click at [297, 90] on li "Policy Details" at bounding box center [308, 85] width 40 height 11
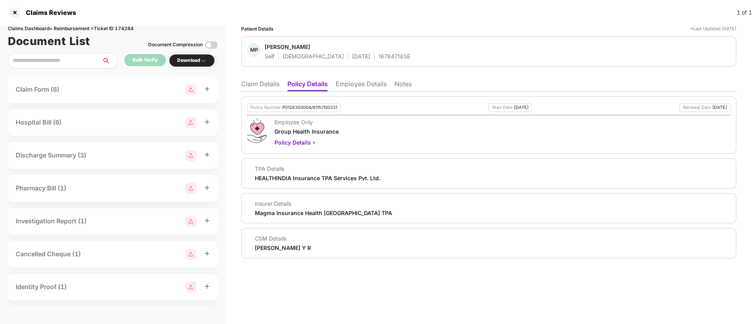
click at [263, 89] on li "Claim Details" at bounding box center [260, 85] width 38 height 11
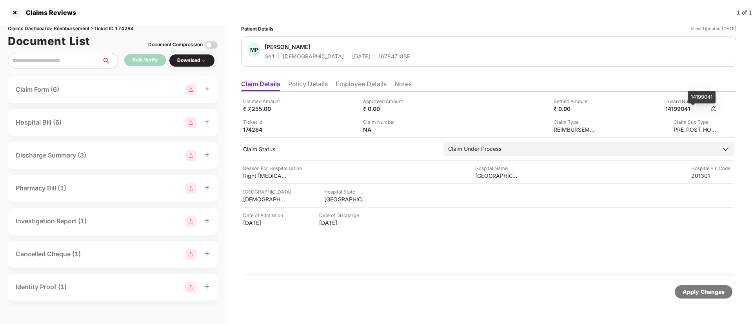
click at [684, 108] on div "14199041" at bounding box center [687, 108] width 43 height 7
copy div "14199041"
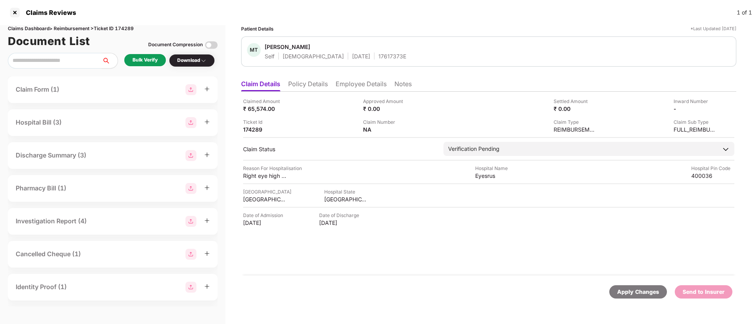
click at [151, 61] on div "Bulk Verify" at bounding box center [145, 59] width 25 height 7
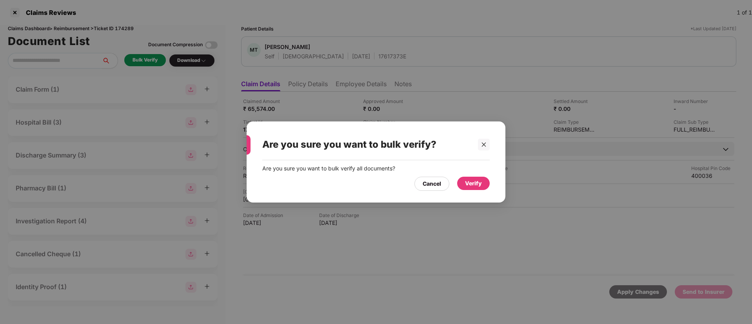
click at [470, 183] on div "Verify" at bounding box center [473, 183] width 17 height 9
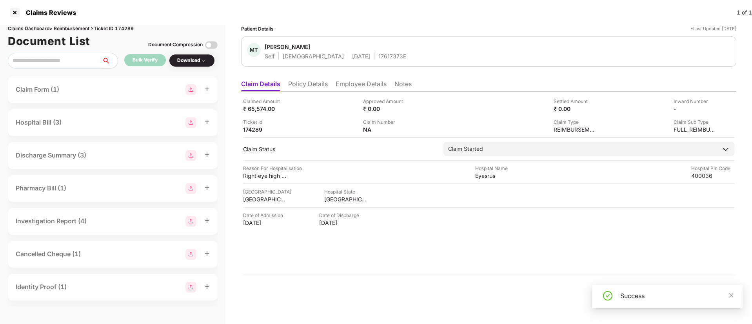
click at [191, 62] on div "Download" at bounding box center [191, 60] width 29 height 7
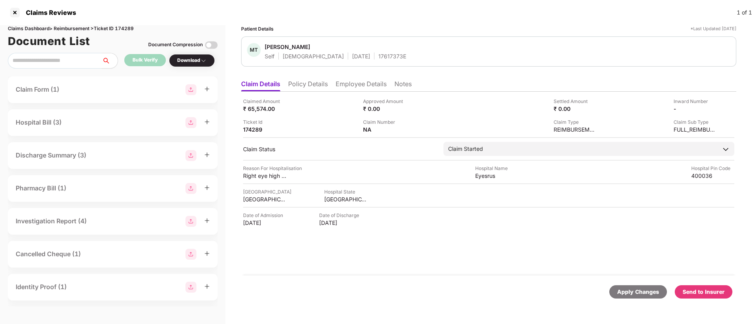
click at [191, 62] on div "Download" at bounding box center [191, 60] width 29 height 7
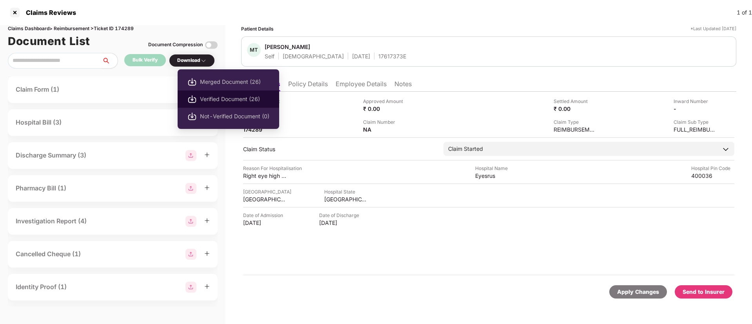
click at [221, 98] on span "Verified Document (26)" at bounding box center [234, 99] width 69 height 9
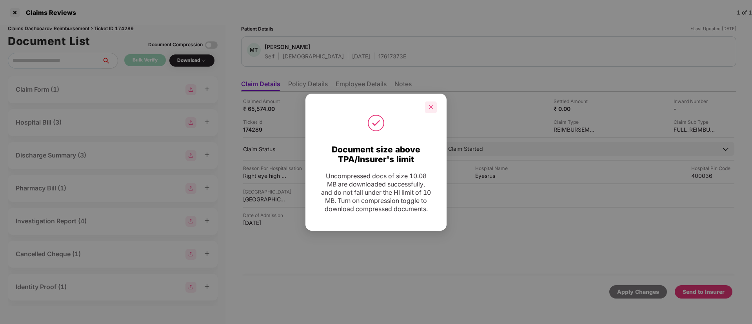
click at [428, 104] on icon "close" at bounding box center [430, 106] width 5 height 5
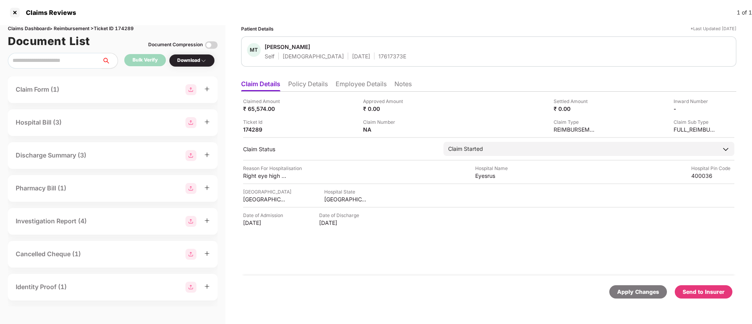
click at [700, 289] on div "Send to Insurer" at bounding box center [704, 292] width 42 height 9
click at [304, 87] on li "Policy Details" at bounding box center [308, 85] width 40 height 11
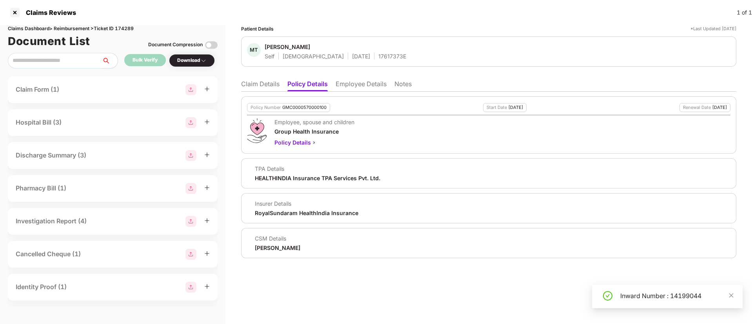
click at [343, 85] on li "Employee Details" at bounding box center [361, 85] width 51 height 11
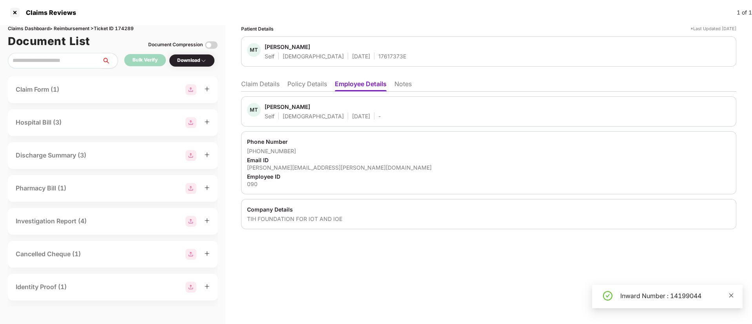
click at [731, 294] on icon "close" at bounding box center [731, 295] width 5 height 5
click at [275, 87] on li "Claim Details" at bounding box center [260, 85] width 38 height 11
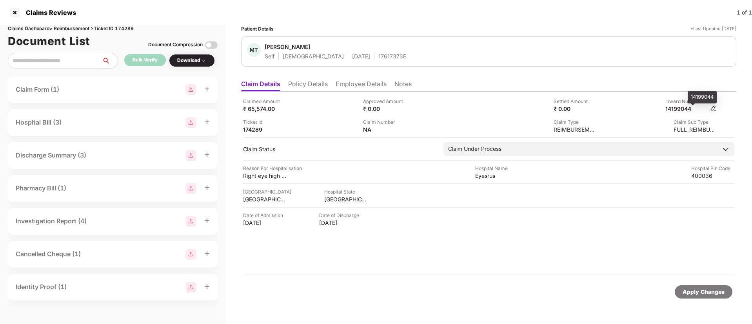
click at [682, 108] on div "14199044" at bounding box center [687, 108] width 43 height 7
copy div "14199044"
